Goal: Navigation & Orientation: Find specific page/section

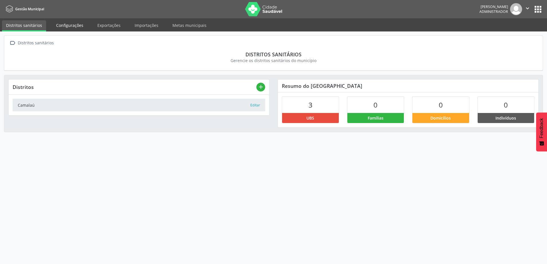
click at [82, 27] on link "Configurações" at bounding box center [69, 25] width 35 height 10
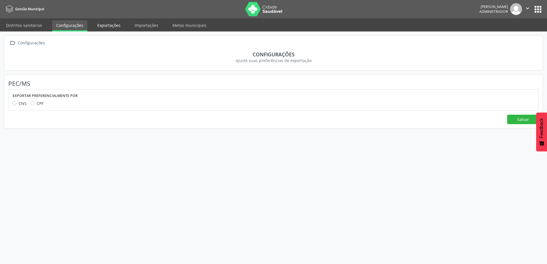
click at [103, 25] on link "Exportações" at bounding box center [108, 25] width 31 height 10
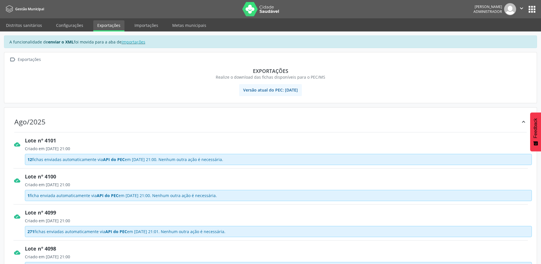
click at [535, 9] on button "apps" at bounding box center [532, 9] width 10 height 10
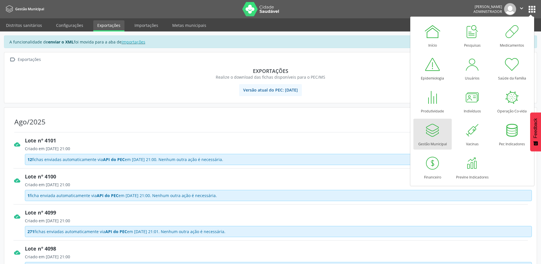
drag, startPoint x: 432, startPoint y: 140, endPoint x: 418, endPoint y: 138, distance: 13.3
click at [432, 140] on div "Gestão Municipal" at bounding box center [432, 143] width 29 height 8
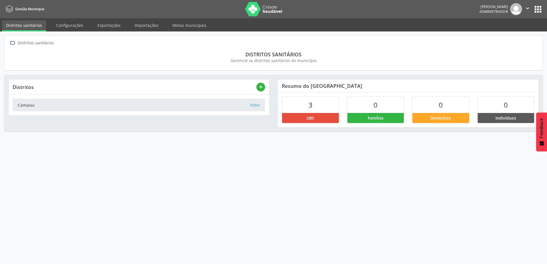
click at [527, 11] on icon "" at bounding box center [527, 8] width 6 height 6
click at [503, 37] on link "Sair" at bounding box center [512, 35] width 39 height 8
